Goal: Find specific page/section: Find specific page/section

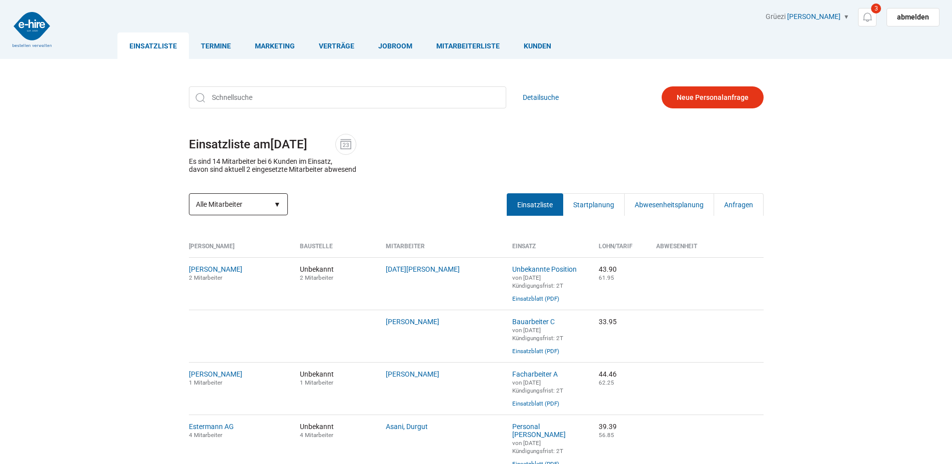
click at [272, 212] on select "Alle Mitarbeiter Abwesende Mitarbeiter Neue Mitarbeiter" at bounding box center [238, 204] width 99 height 22
select select "?date=&filter=neu"
click at [189, 194] on select "Alle Mitarbeiter Abwesende Mitarbeiter Neue Mitarbeiter" at bounding box center [238, 204] width 99 height 22
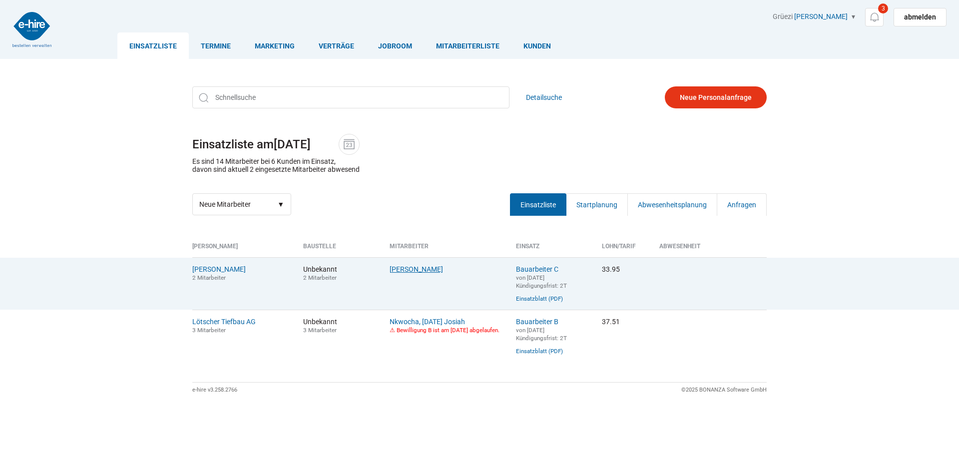
click at [399, 273] on link "[PERSON_NAME]" at bounding box center [416, 269] width 53 height 8
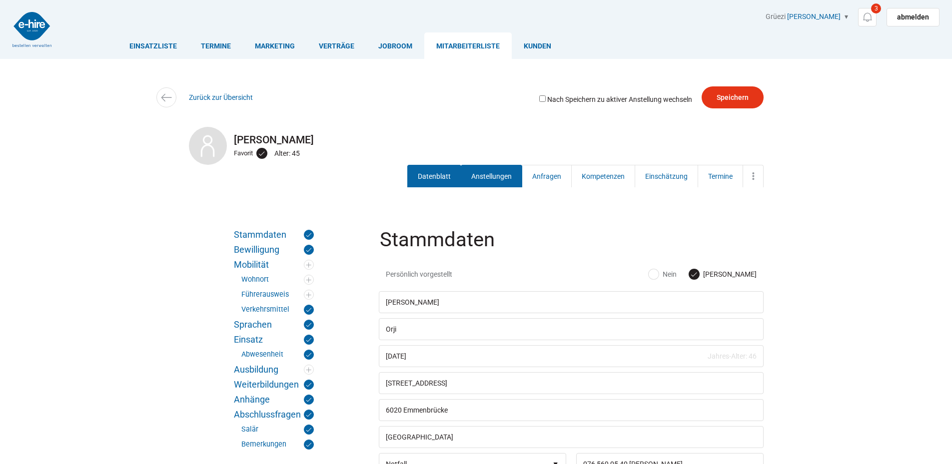
click at [478, 177] on link "Anstellungen" at bounding box center [491, 176] width 61 height 22
